Goal: Information Seeking & Learning: Learn about a topic

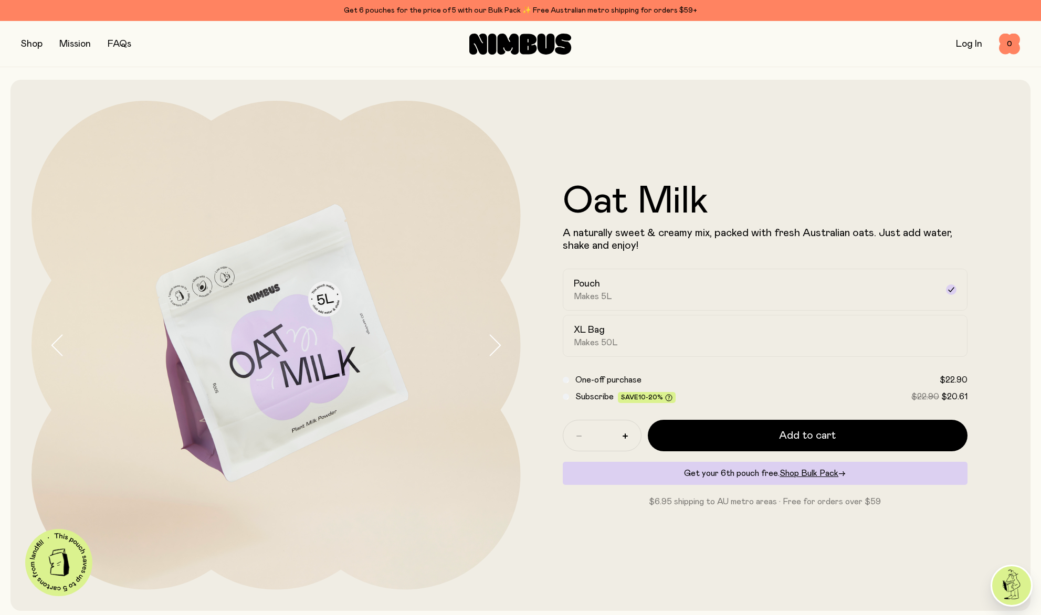
click at [38, 43] on button "button" at bounding box center [32, 44] width 22 height 15
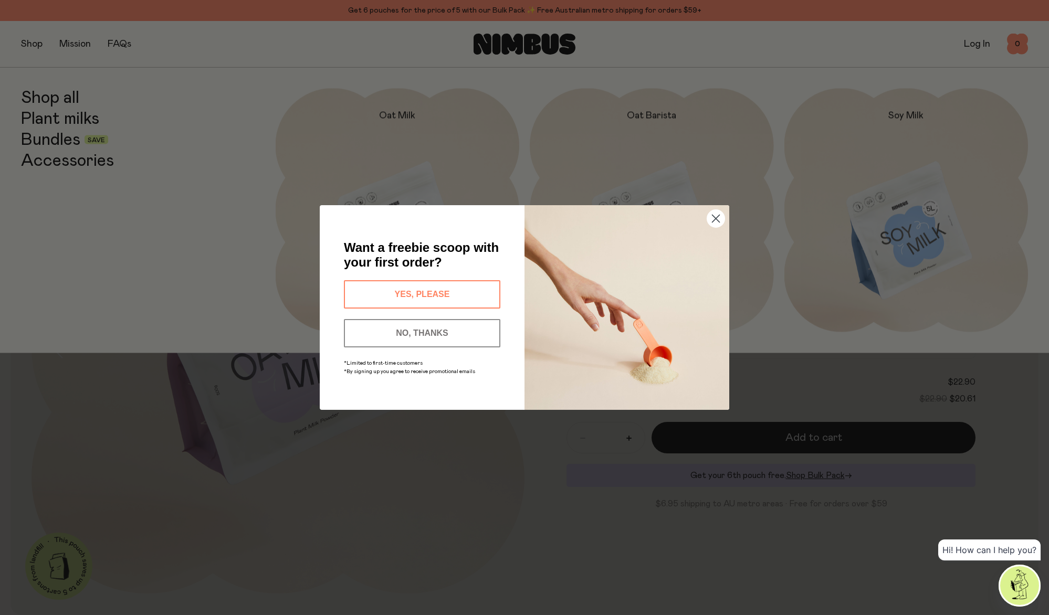
click at [719, 219] on circle "Close dialog" at bounding box center [715, 218] width 17 height 17
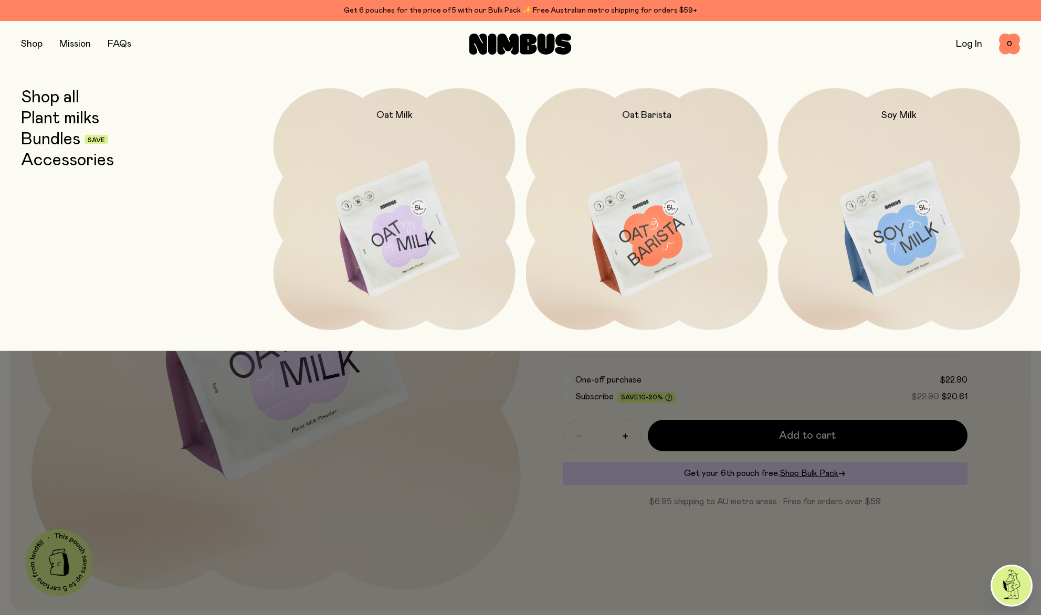
click at [52, 166] on link "Accessories" at bounding box center [67, 160] width 93 height 19
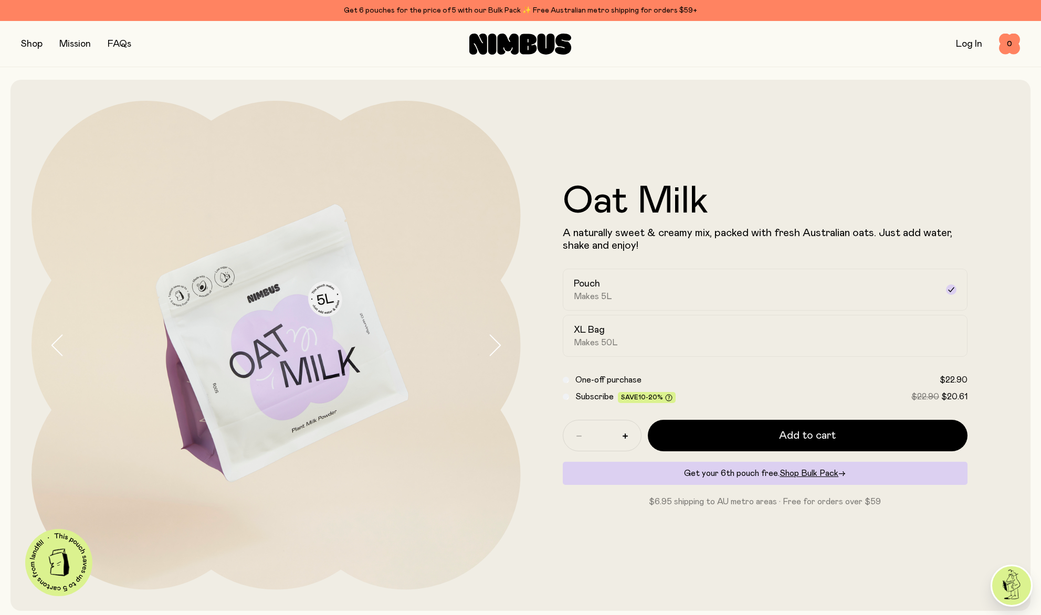
click at [498, 348] on icon "button" at bounding box center [494, 345] width 15 height 22
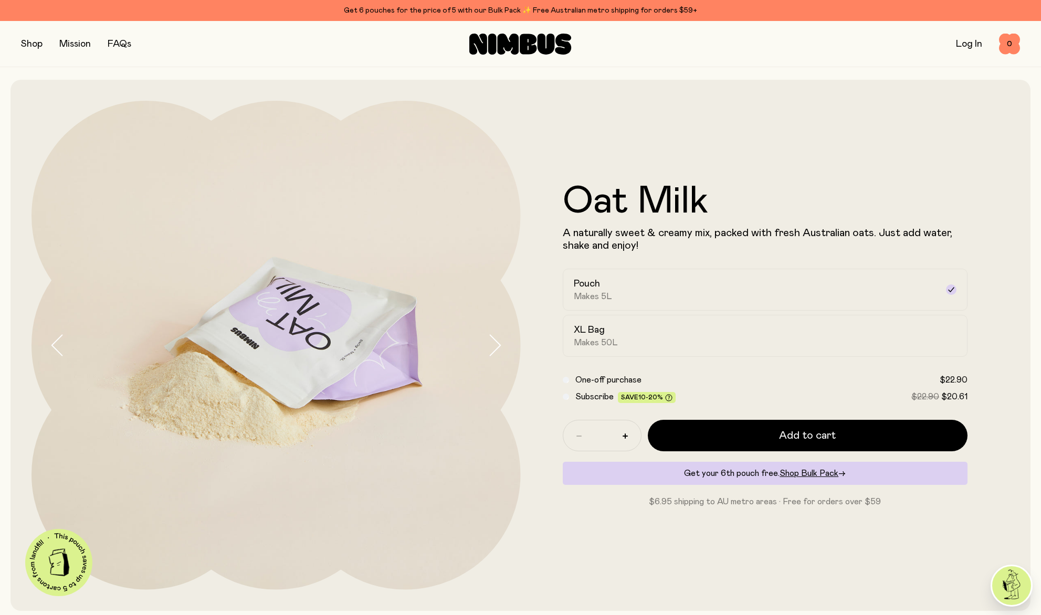
click at [498, 348] on icon "button" at bounding box center [494, 345] width 15 height 22
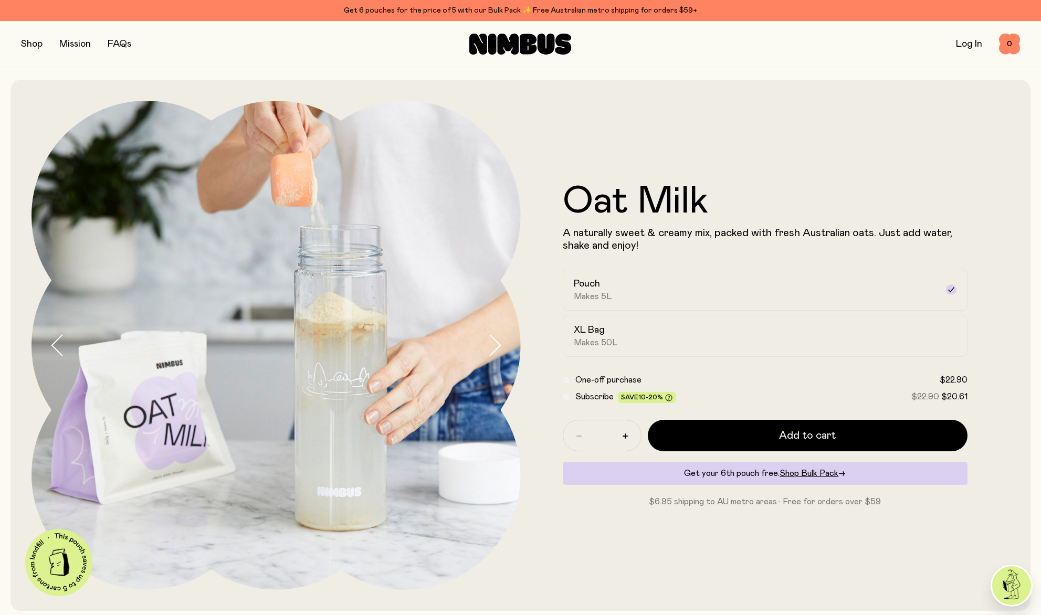
click at [498, 348] on icon "button" at bounding box center [494, 345] width 15 height 22
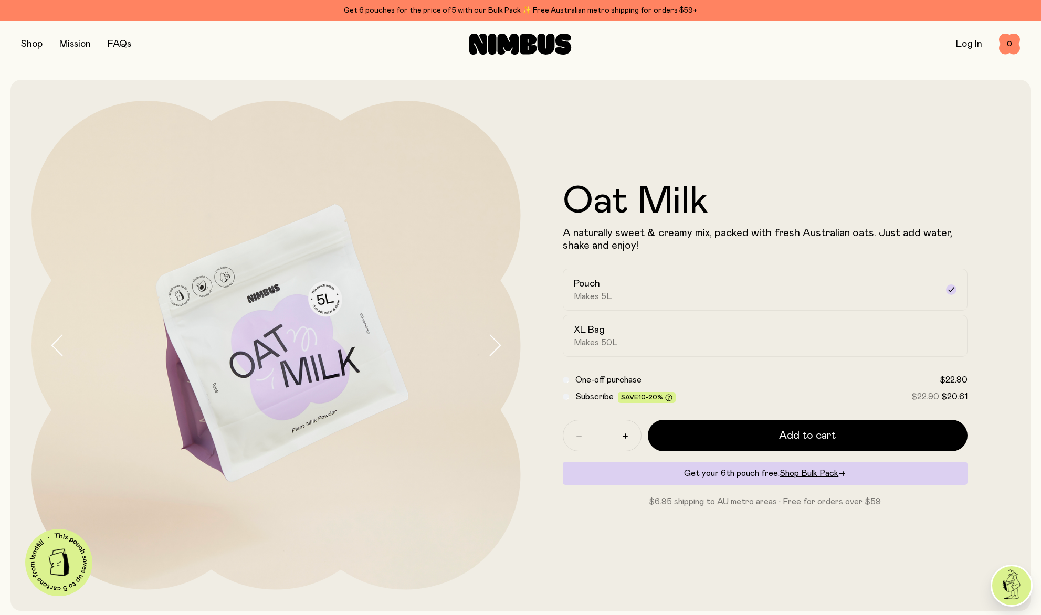
click at [498, 348] on icon "button" at bounding box center [494, 345] width 15 height 22
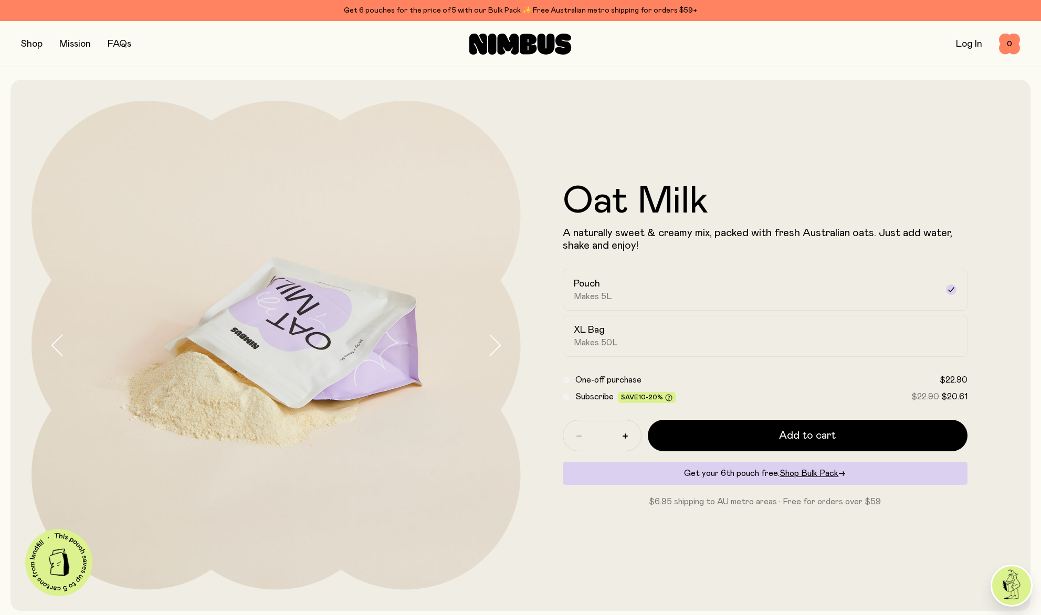
click at [498, 348] on icon "button" at bounding box center [494, 345] width 15 height 22
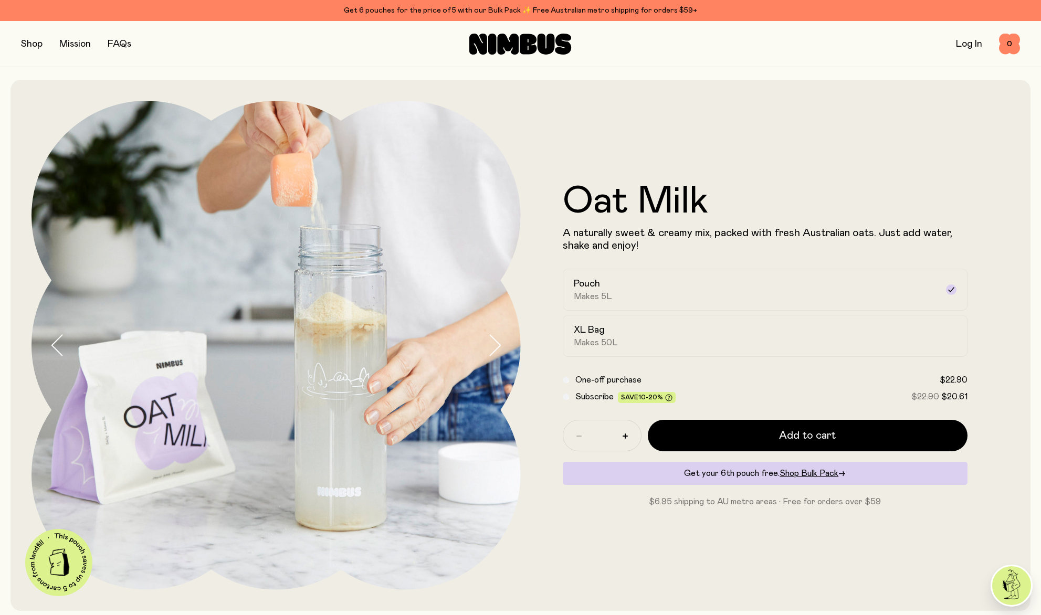
click at [498, 348] on icon "button" at bounding box center [494, 345] width 15 height 22
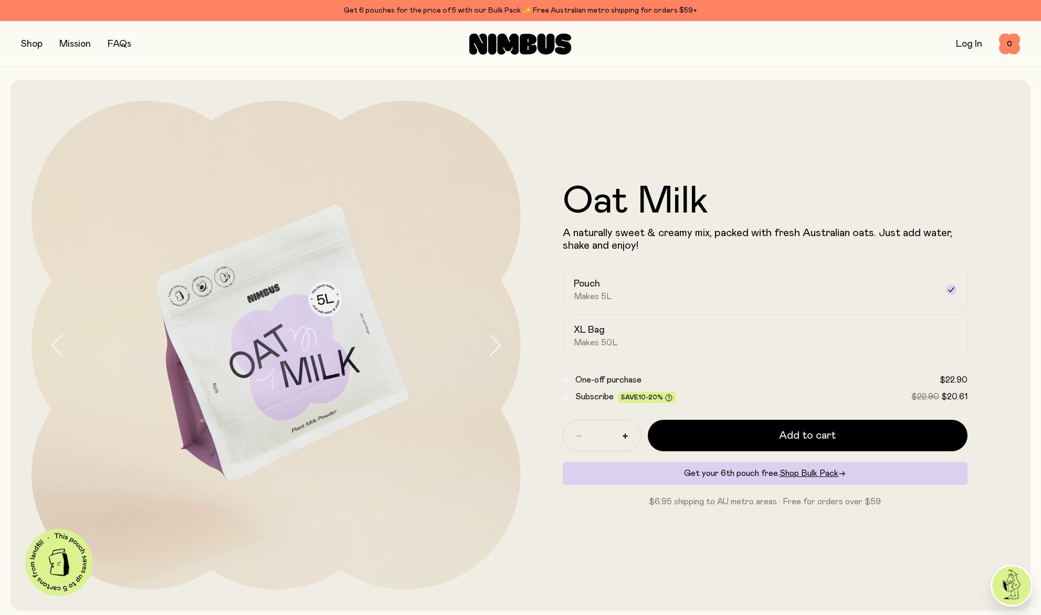
click at [498, 348] on icon "button" at bounding box center [494, 345] width 15 height 22
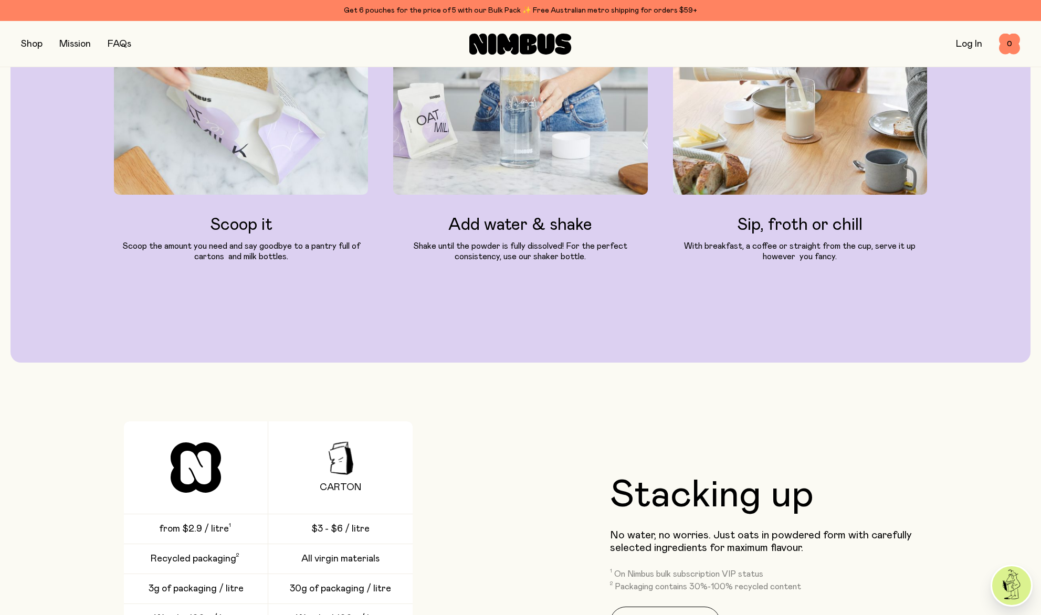
scroll to position [1250, 0]
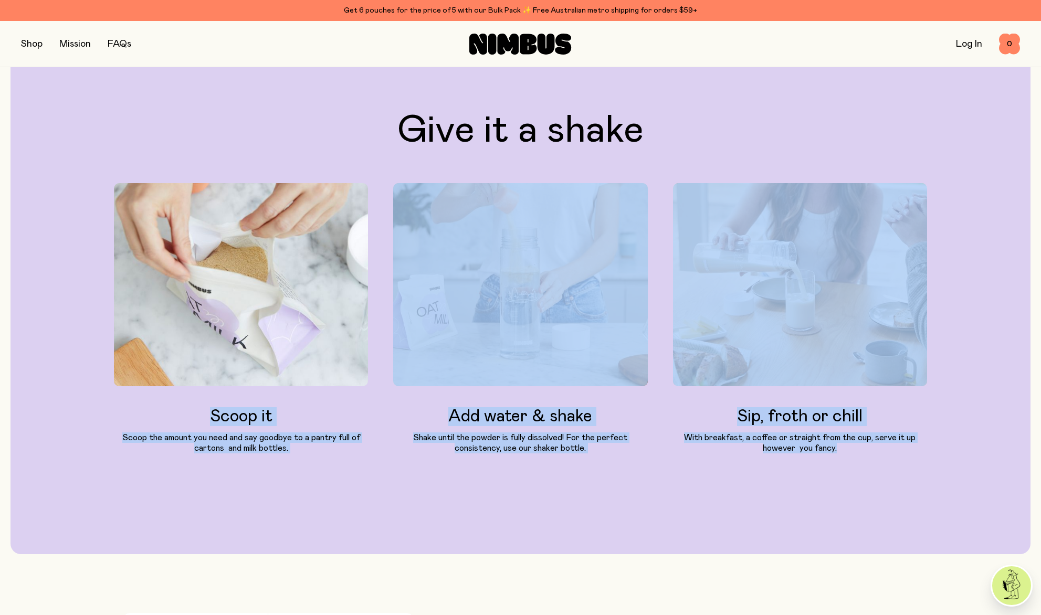
drag, startPoint x: 844, startPoint y: 440, endPoint x: 207, endPoint y: 420, distance: 637.0
click at [207, 420] on div "Scoop it Scoop the amount you need and say goodbye to a pantry full of cartons …" at bounding box center [520, 318] width 813 height 271
copy div "Scoop it Scoop the amount you need and say goodbye to a pantry full of cartons …"
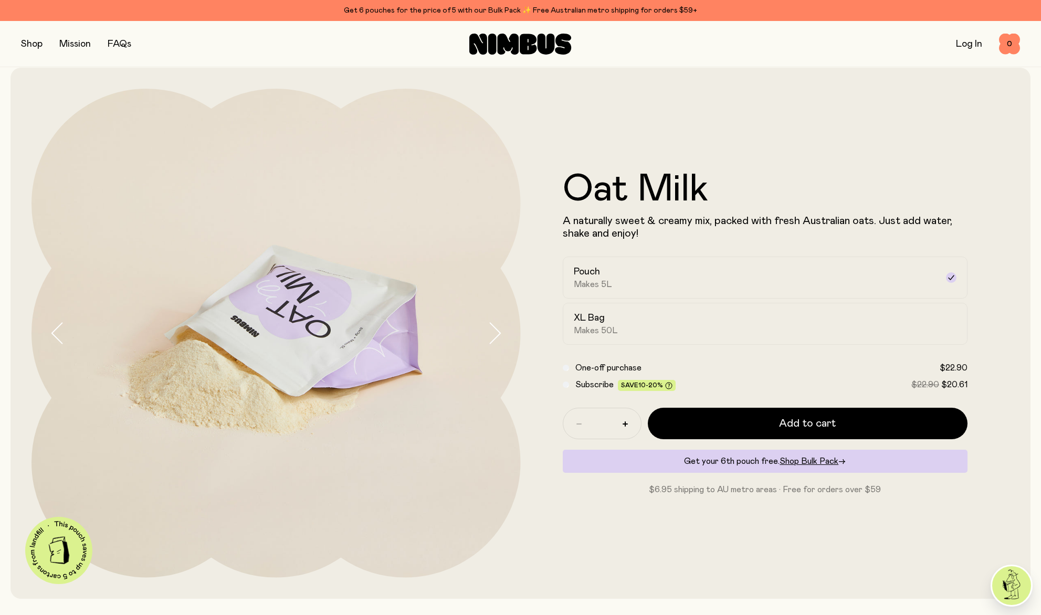
scroll to position [0, 0]
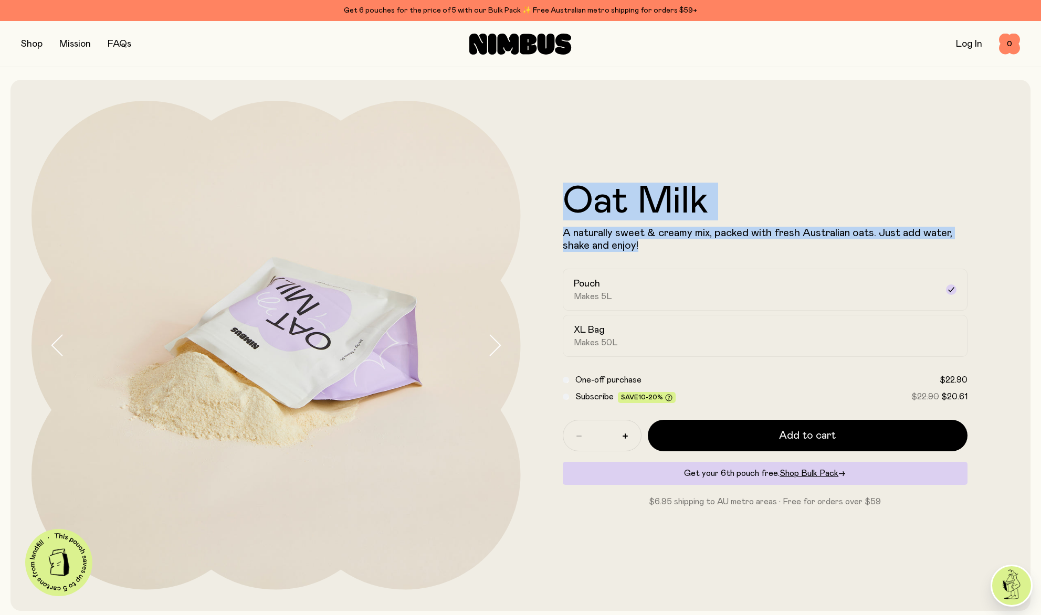
drag, startPoint x: 640, startPoint y: 245, endPoint x: 557, endPoint y: 207, distance: 91.1
click at [557, 207] on form "Oat Milk A naturally sweet & creamy mix, packed with fresh Australian oats. Jus…" at bounding box center [765, 345] width 489 height 325
copy div "Oat Milk A naturally sweet & creamy mix, packed with fresh Australian oats. Jus…"
click at [493, 345] on icon "button" at bounding box center [494, 345] width 15 height 22
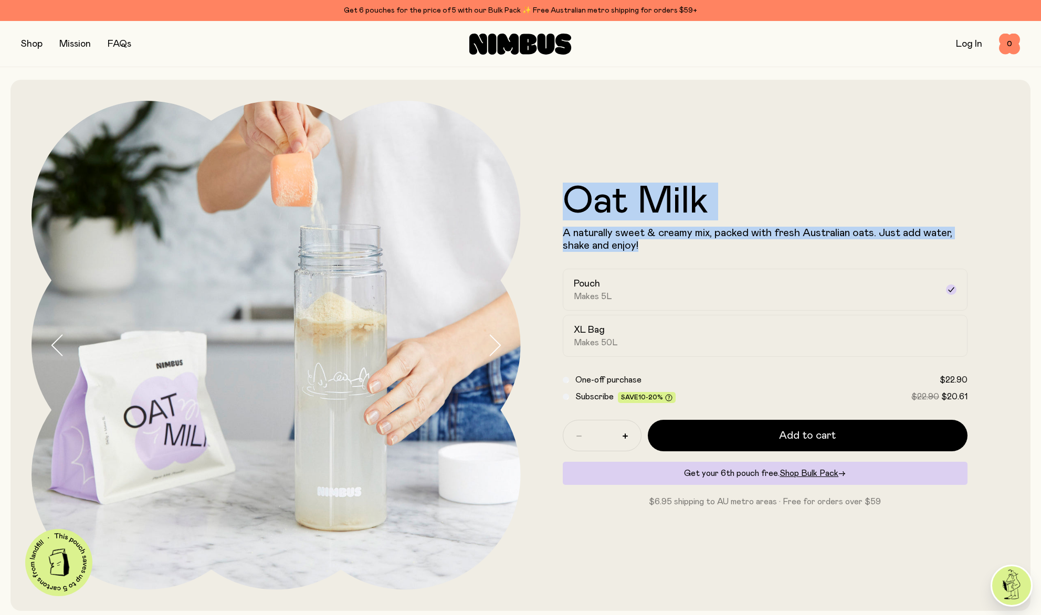
click at [29, 45] on button "button" at bounding box center [32, 44] width 22 height 15
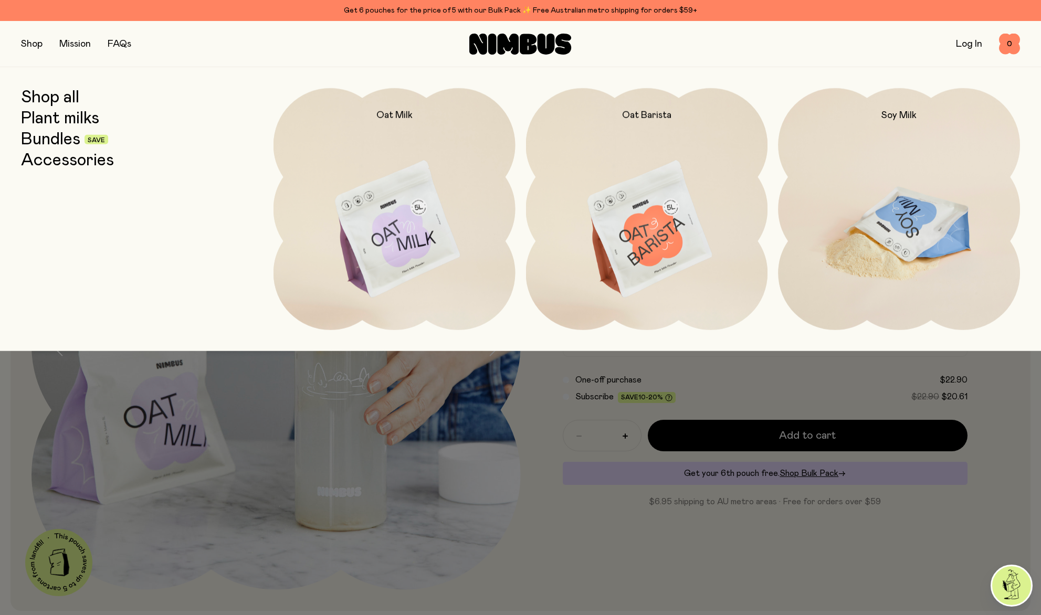
click at [910, 228] on img at bounding box center [899, 230] width 242 height 284
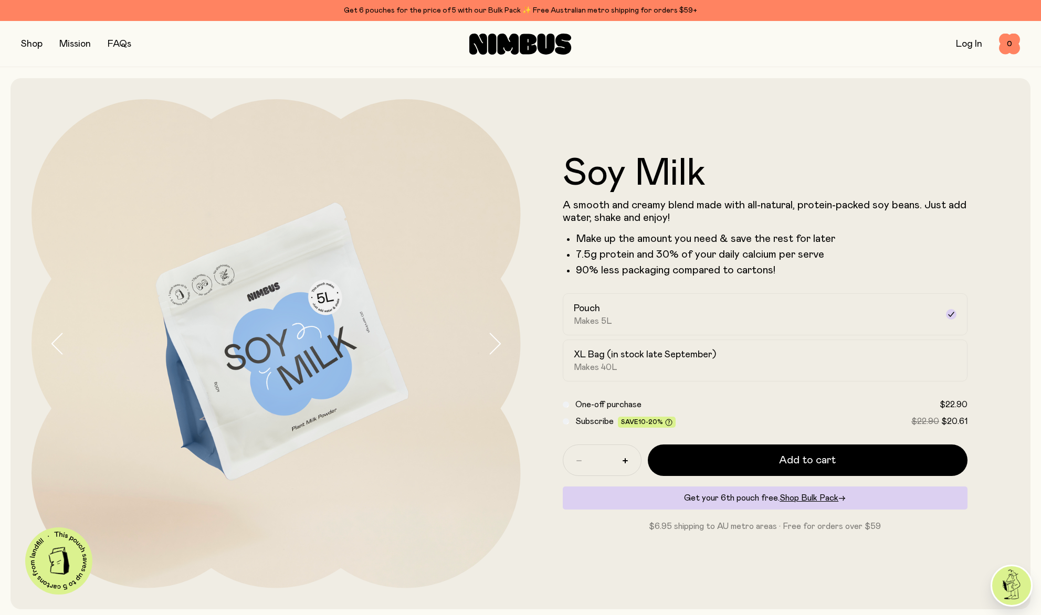
scroll to position [2, 0]
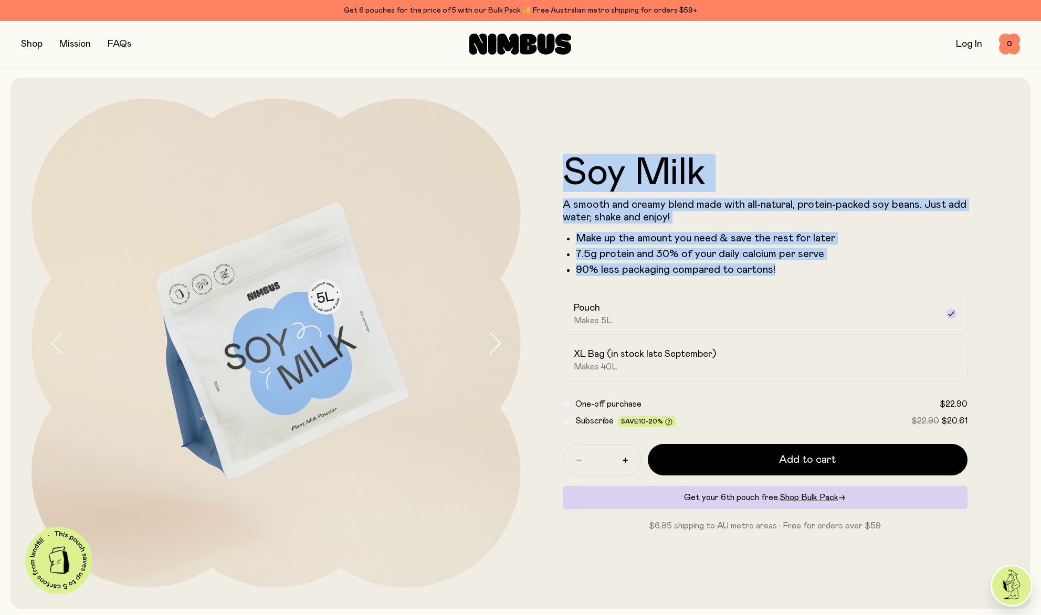
drag, startPoint x: 798, startPoint y: 273, endPoint x: 562, endPoint y: 174, distance: 255.5
click at [563, 174] on div "Soy Milk A smooth and creamy blend made with all-natural, protein-packed soy be…" at bounding box center [765, 215] width 405 height 122
copy div "Soy Milk A smooth and creamy blend made with all-natural, protein-packed soy be…"
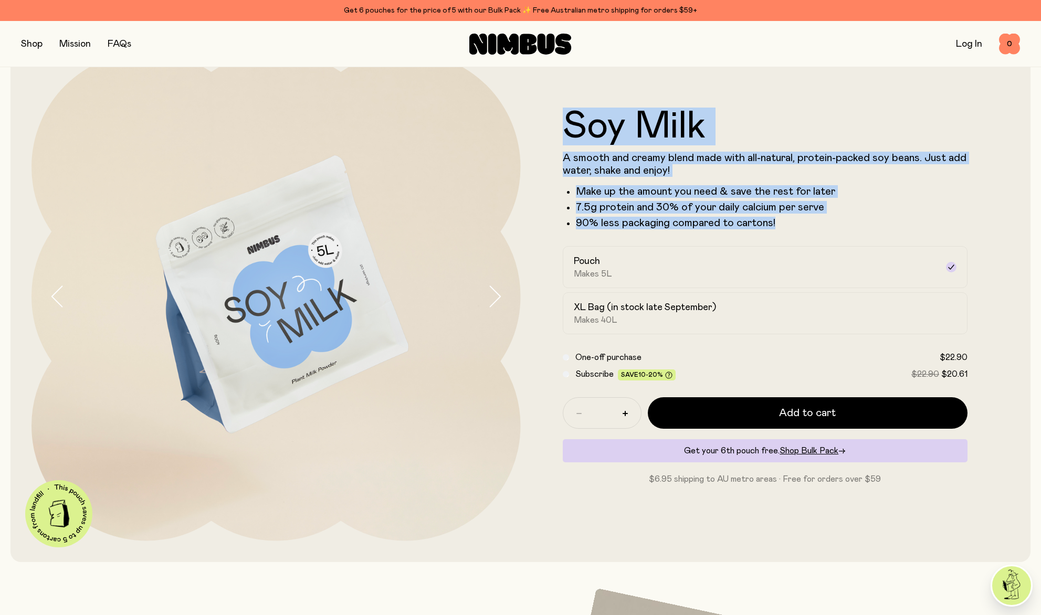
scroll to position [45, 0]
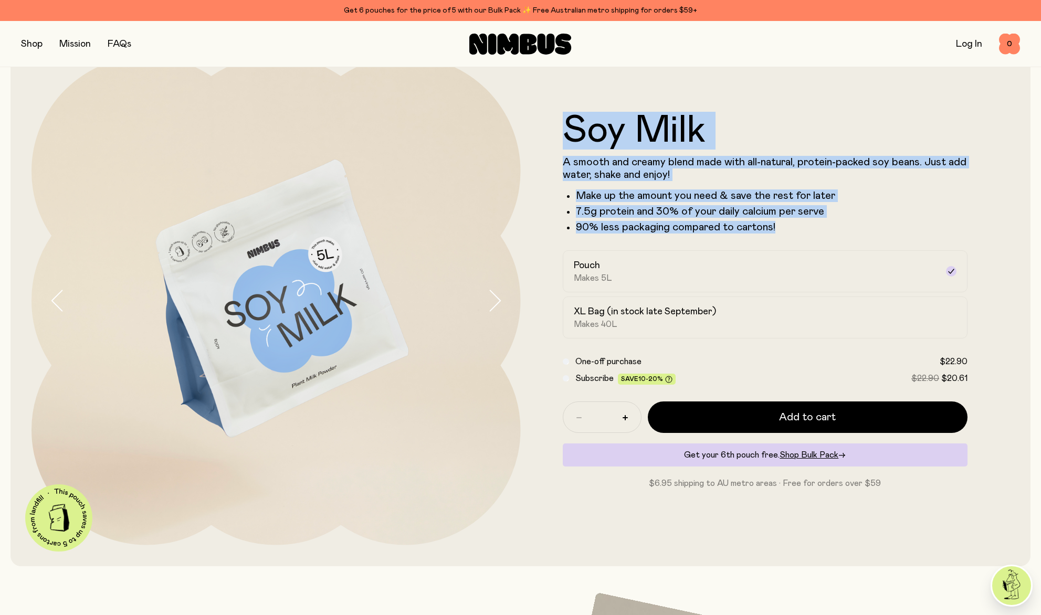
click at [491, 292] on icon "button" at bounding box center [495, 300] width 10 height 20
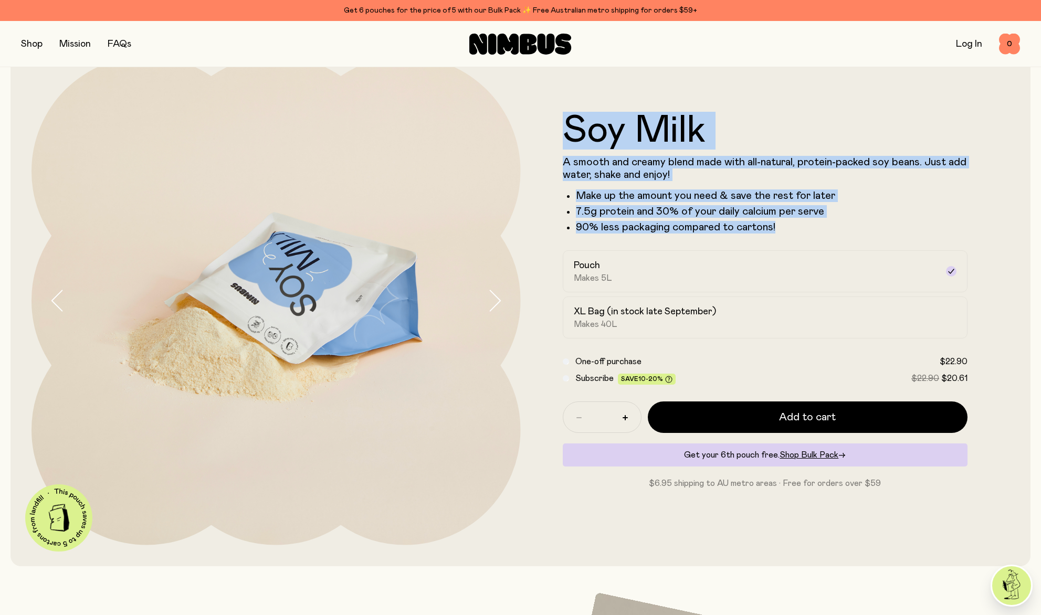
click at [495, 297] on icon "button" at bounding box center [494, 301] width 15 height 22
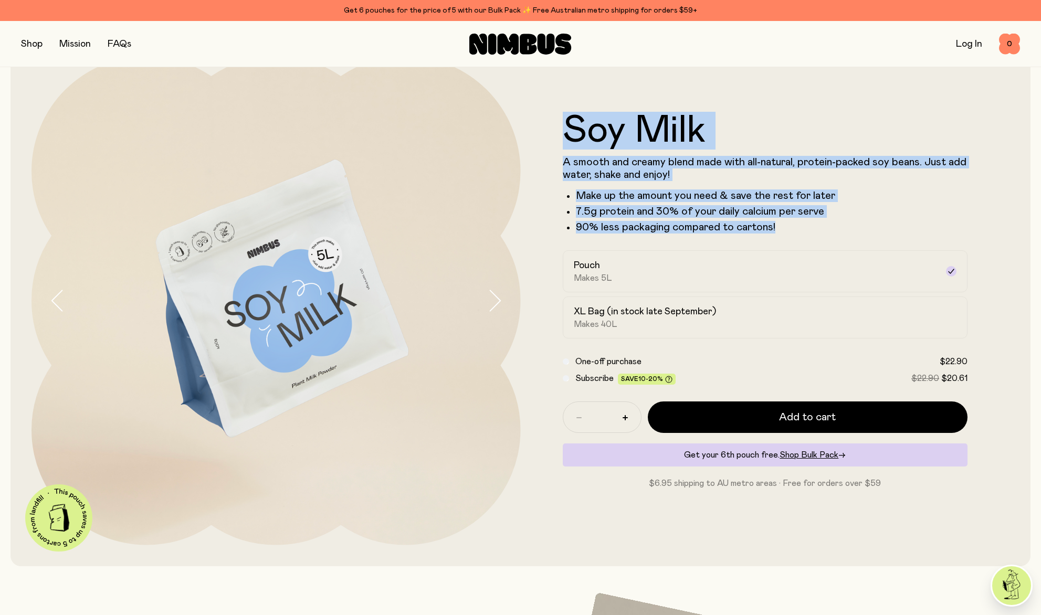
click at [495, 297] on icon "button" at bounding box center [494, 301] width 15 height 22
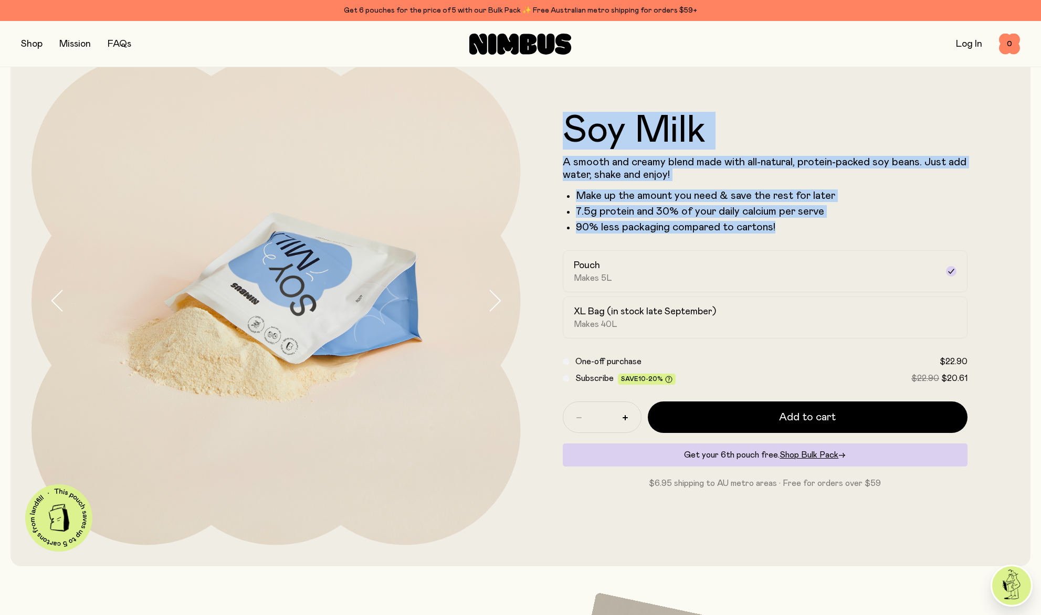
click at [495, 297] on icon "button" at bounding box center [494, 301] width 15 height 22
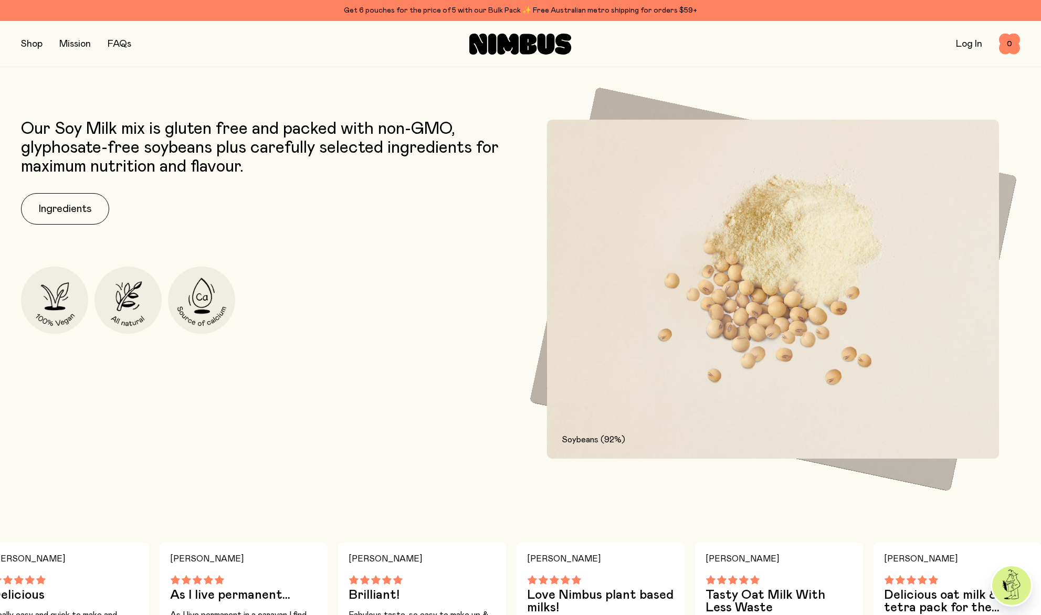
scroll to position [548, 0]
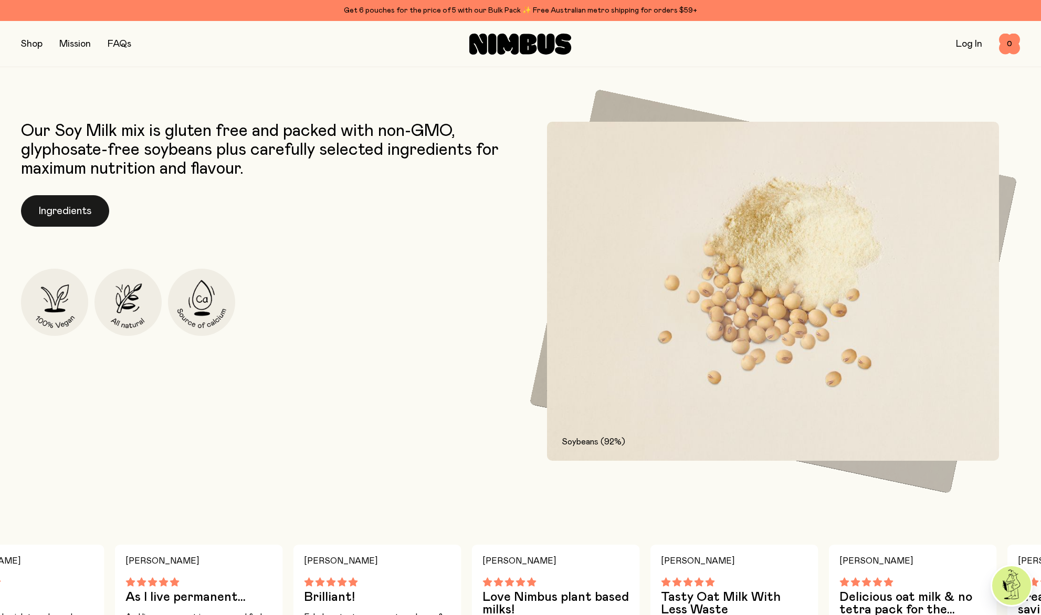
click at [53, 219] on button "Ingredients" at bounding box center [65, 210] width 88 height 31
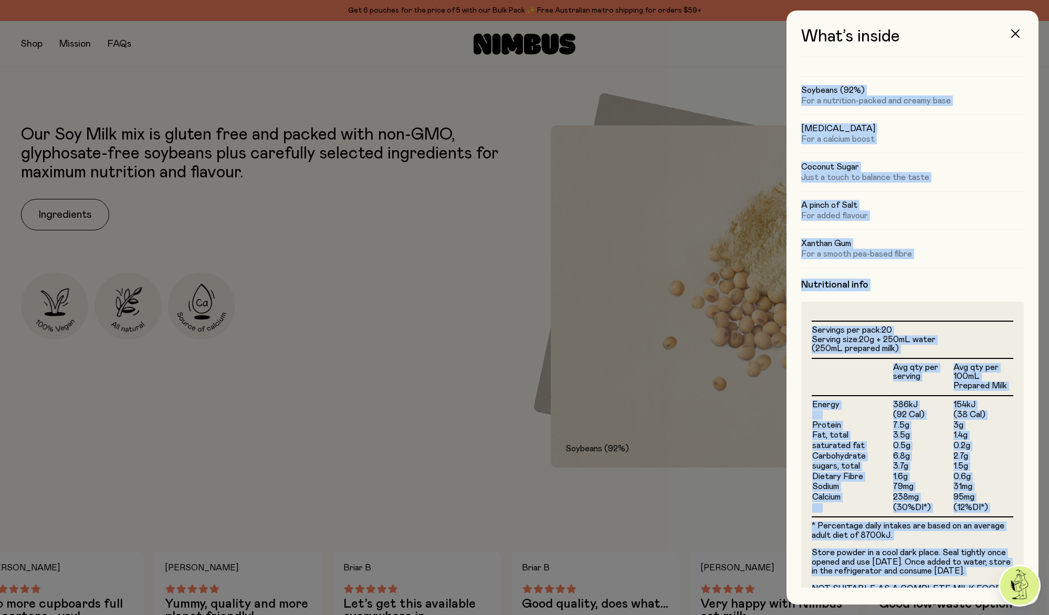
scroll to position [65, 0]
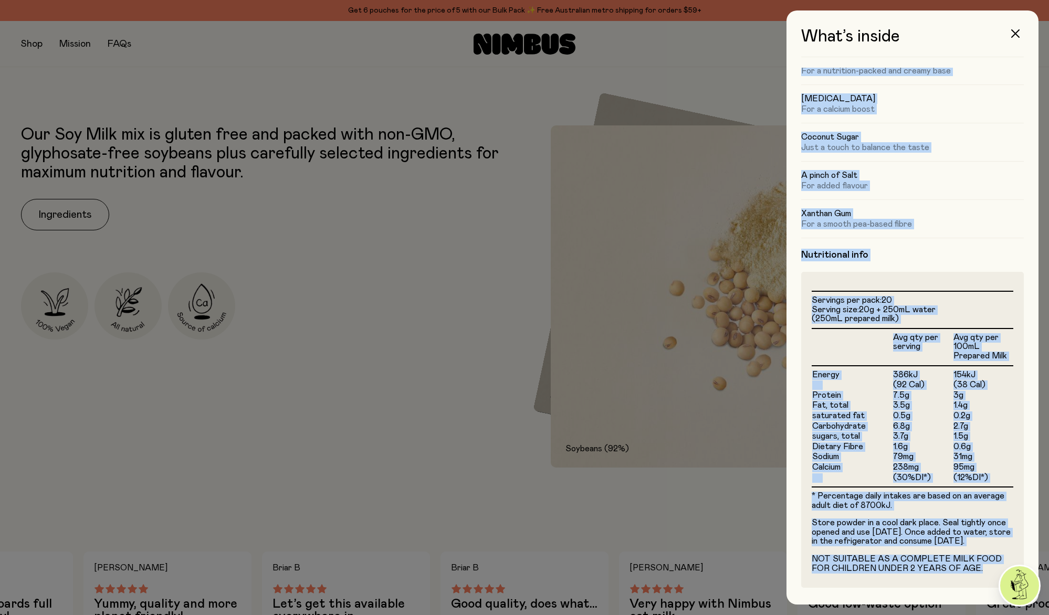
drag, startPoint x: 797, startPoint y: 80, endPoint x: 989, endPoint y: 572, distance: 528.2
click at [989, 572] on div "What’s inside Ingredients Soybeans (92%) For a nutrition-packed and creamy base…" at bounding box center [912, 307] width 252 height 594
copy div "Ingredients Soybeans (92%) For a nutrition-packed and creamy base [MEDICAL_DATA…"
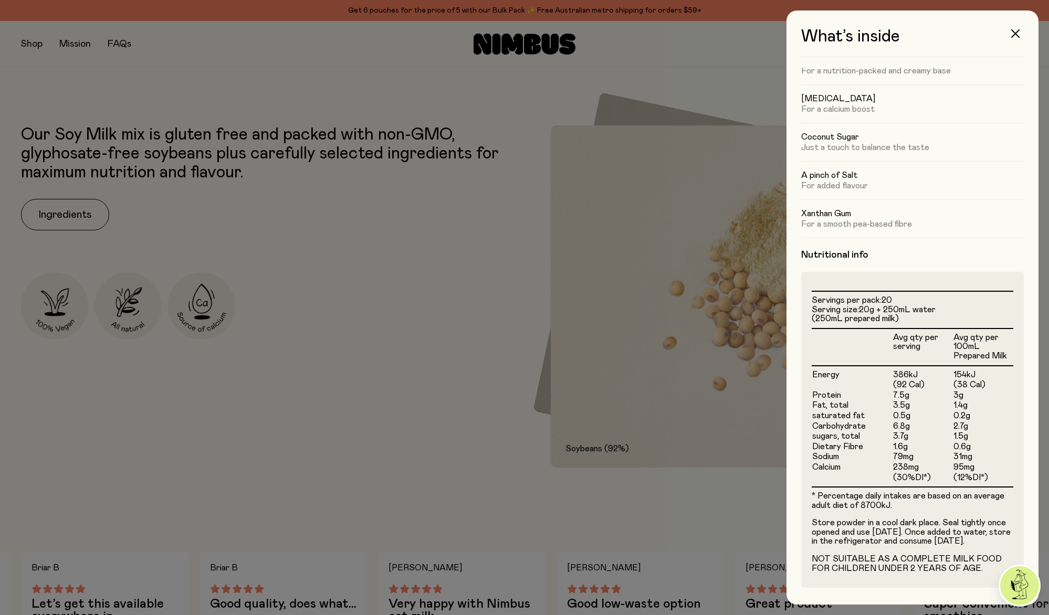
click at [967, 254] on div "Nutritional info Servings per pack: 20 Serving size: 20g + 250mL water (250mL p…" at bounding box center [912, 413] width 223 height 350
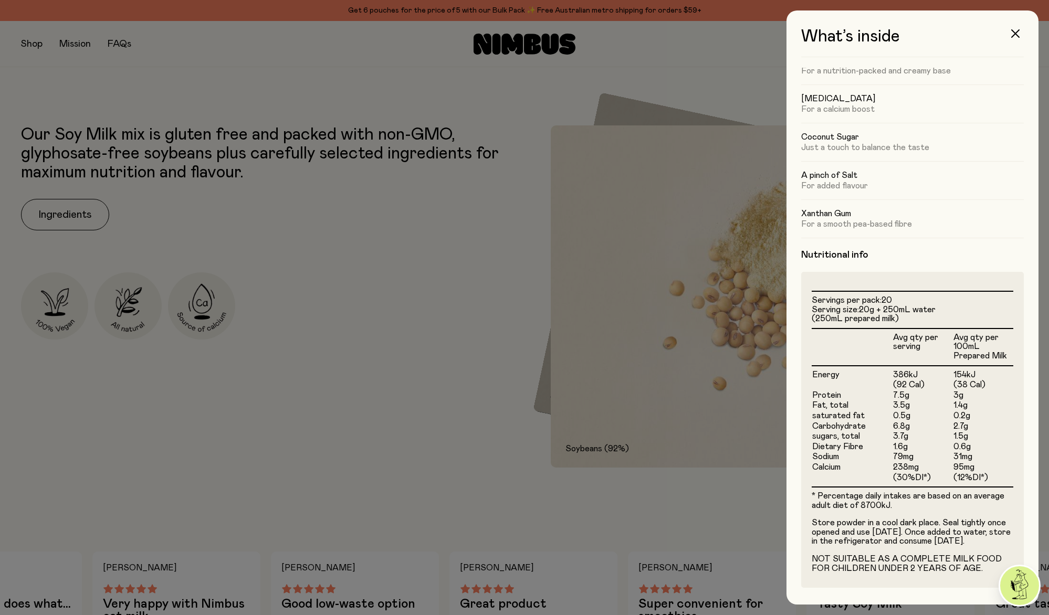
click at [688, 534] on div at bounding box center [524, 307] width 1049 height 615
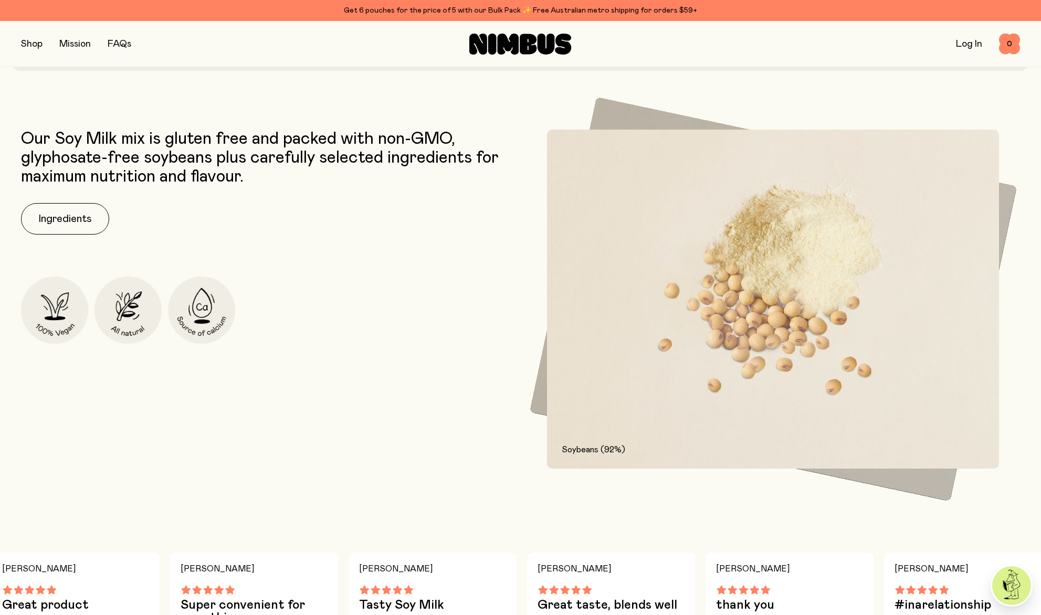
scroll to position [539, 0]
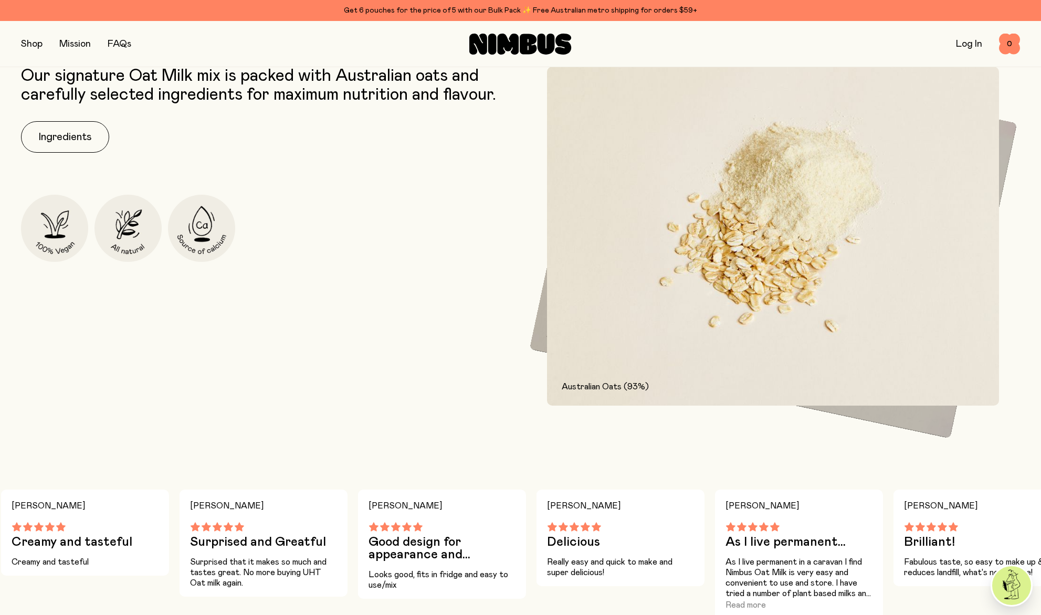
scroll to position [629, 0]
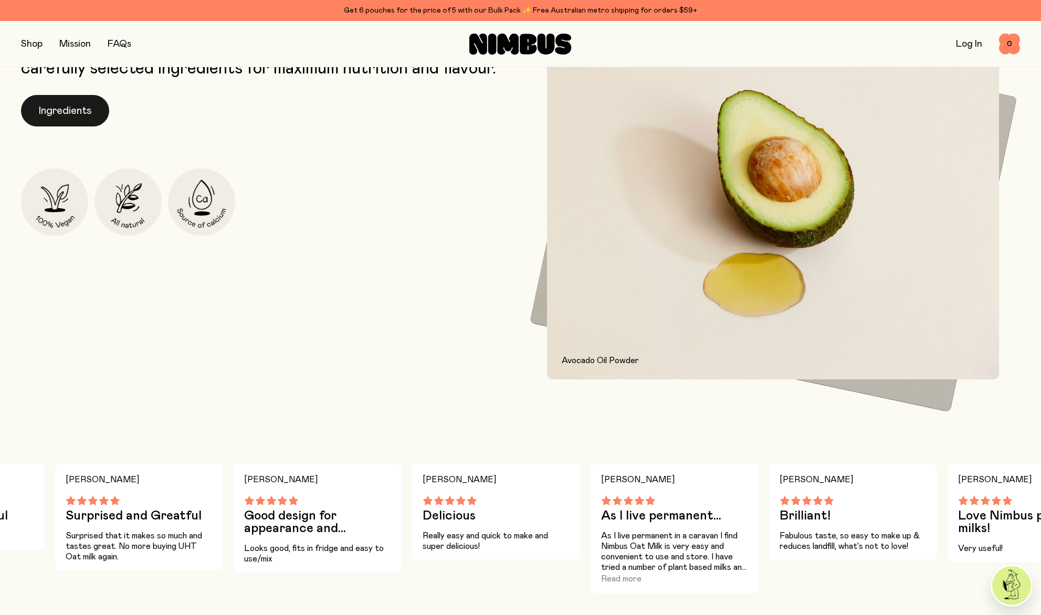
click at [84, 110] on button "Ingredients" at bounding box center [65, 110] width 88 height 31
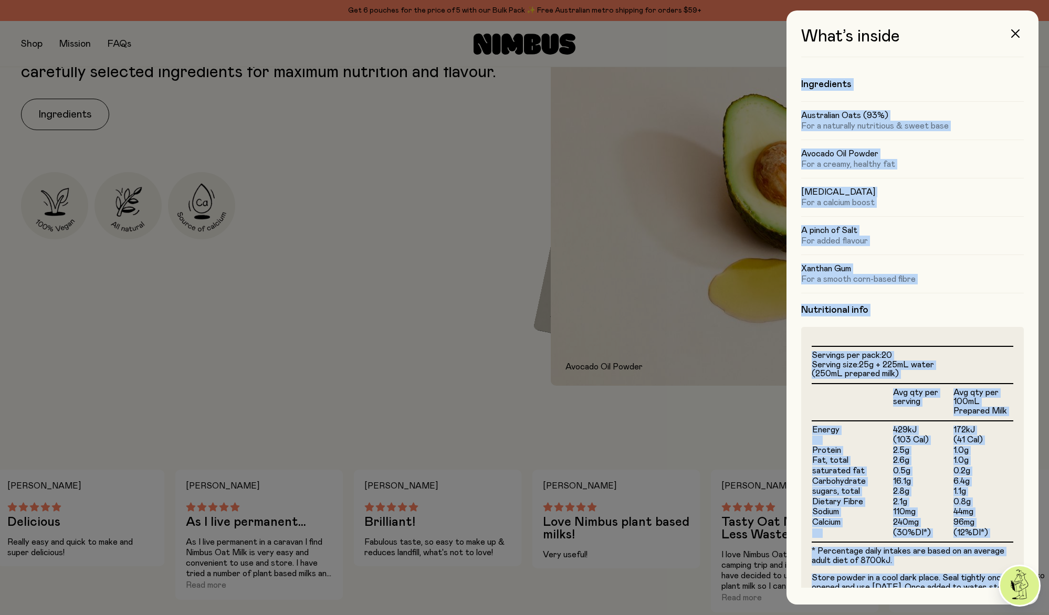
scroll to position [73, 0]
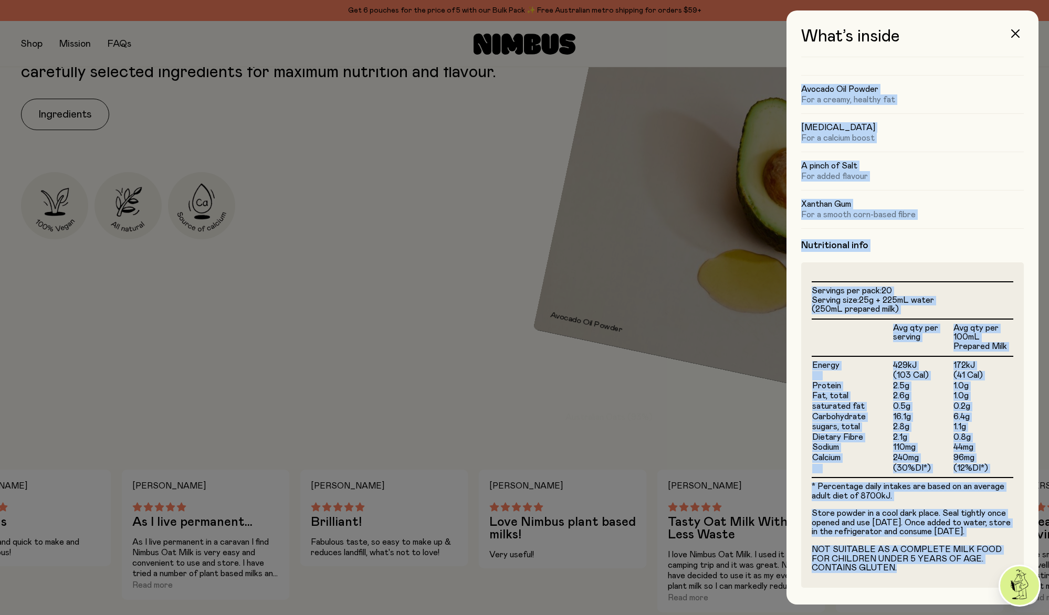
drag, startPoint x: 799, startPoint y: 81, endPoint x: 934, endPoint y: 575, distance: 512.1
click at [934, 575] on div "What’s inside Ingredients Australian Oats (93%) For a naturally nutritious & sw…" at bounding box center [912, 307] width 252 height 594
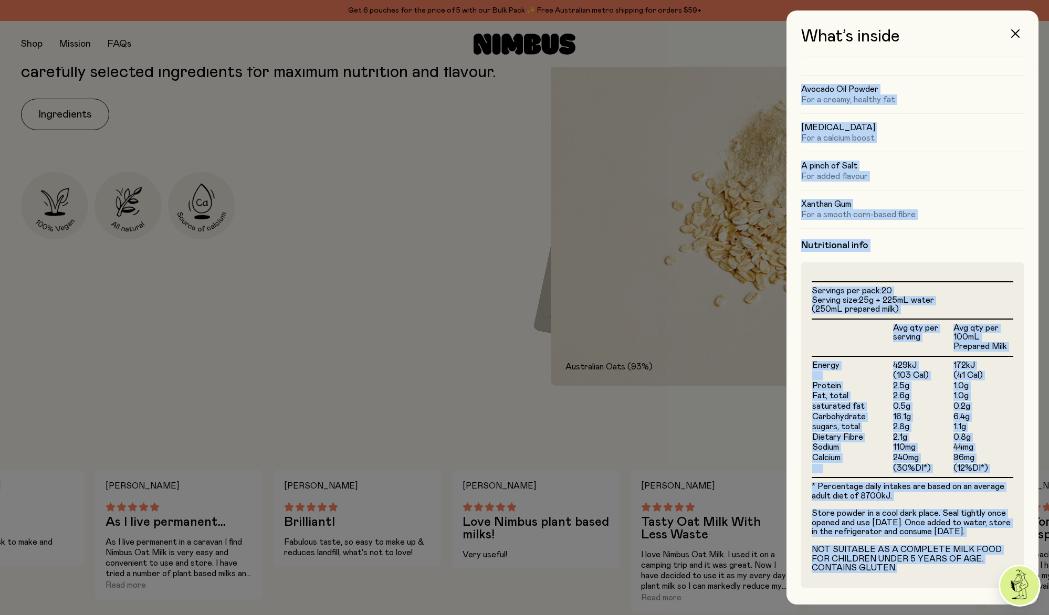
copy div "Ingredients Australian Oats (93%) For a naturally nutritious & sweet base Avoca…"
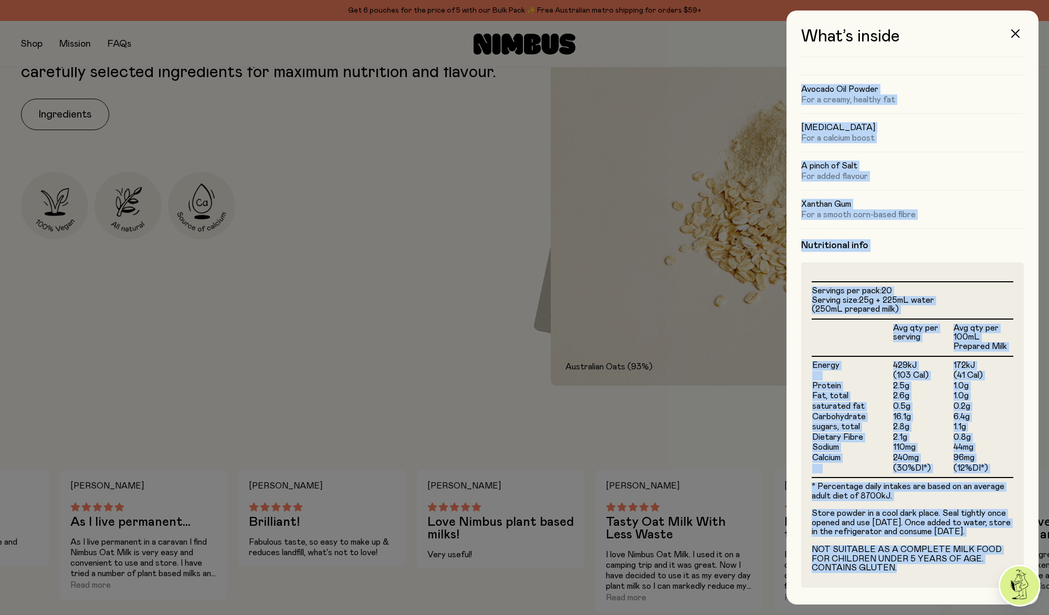
click at [904, 241] on h4 "Nutritional info" at bounding box center [912, 245] width 223 height 13
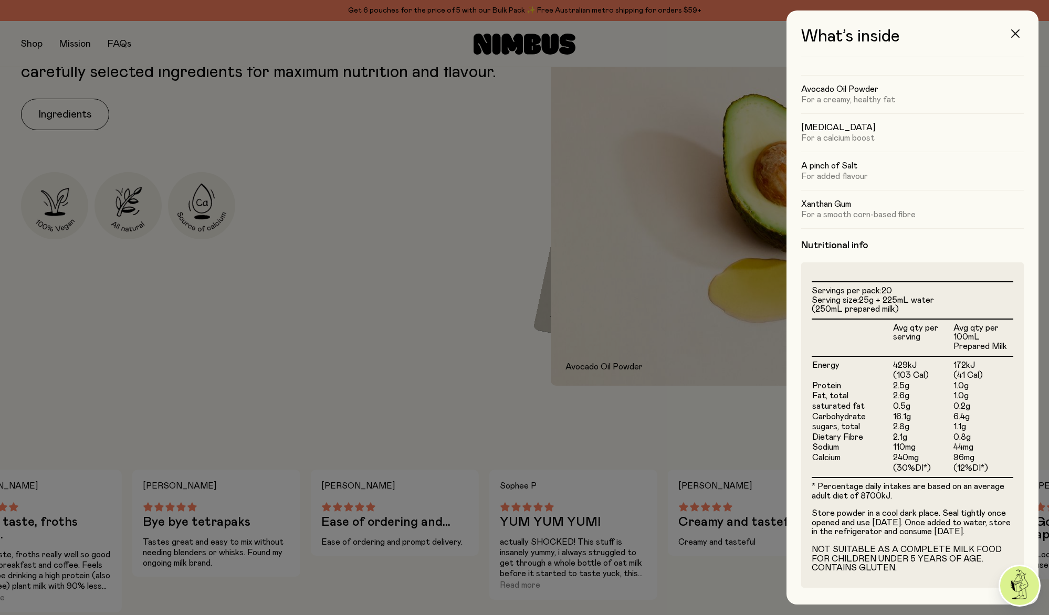
click at [1011, 34] on icon "button" at bounding box center [1015, 33] width 8 height 8
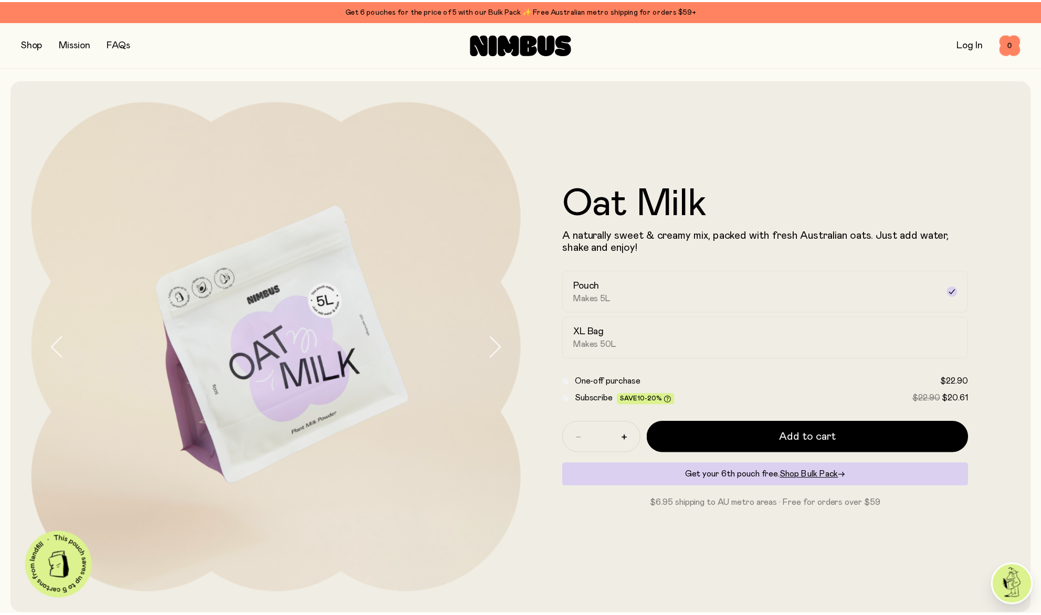
scroll to position [629, 0]
